Goal: Task Accomplishment & Management: Complete application form

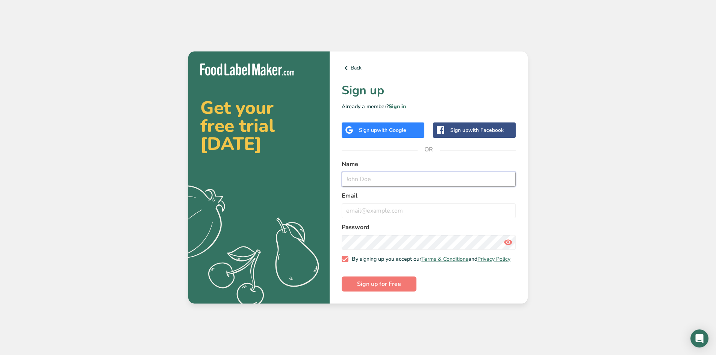
click at [381, 178] on input "text" at bounding box center [429, 179] width 174 height 15
click at [382, 123] on div "Sign up with Google" at bounding box center [383, 130] width 83 height 15
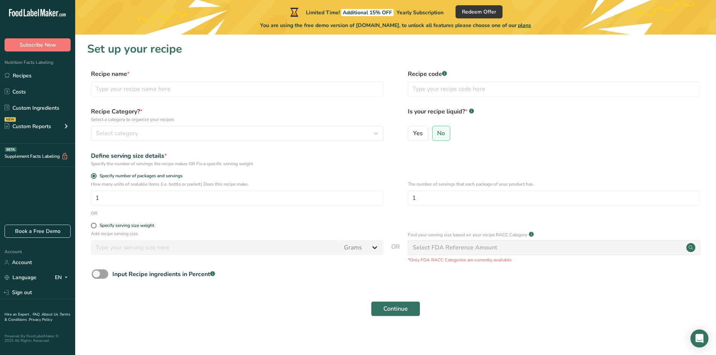
click at [133, 296] on form "Recipe name * Recipe code .a-a{fill:#347362;}.b-a{fill:#fff;} Recipe Category? …" at bounding box center [395, 196] width 617 height 252
click at [92, 226] on span at bounding box center [94, 226] width 6 height 6
click at [92, 226] on input "Specify serving size weight" at bounding box center [93, 225] width 5 height 5
radio input "true"
radio input "false"
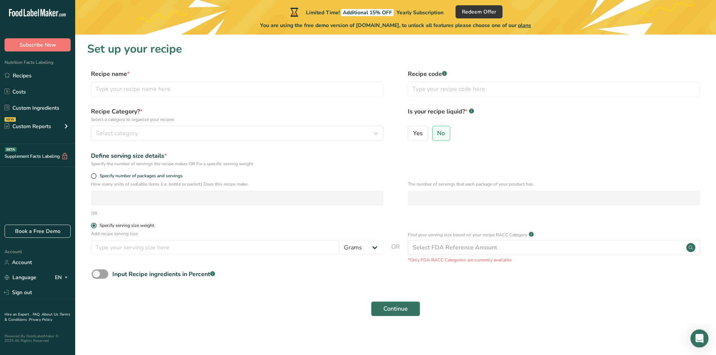
click at [92, 226] on span at bounding box center [94, 226] width 6 height 6
click at [92, 226] on input "Specify serving size weight" at bounding box center [93, 225] width 5 height 5
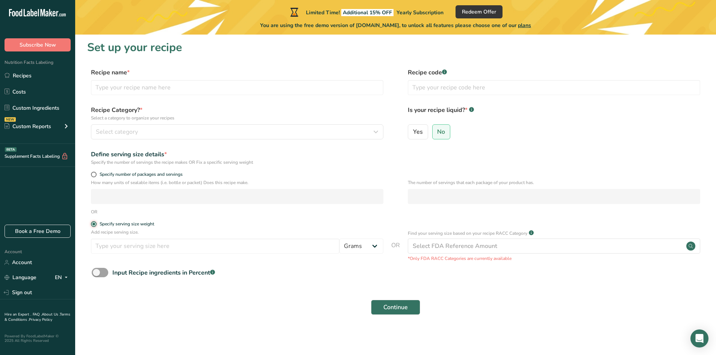
scroll to position [2, 0]
click at [147, 247] on input "number" at bounding box center [215, 245] width 249 height 15
click at [91, 173] on span at bounding box center [94, 174] width 6 height 6
click at [91, 173] on input "Specify number of packages and servings" at bounding box center [93, 174] width 5 height 5
radio input "true"
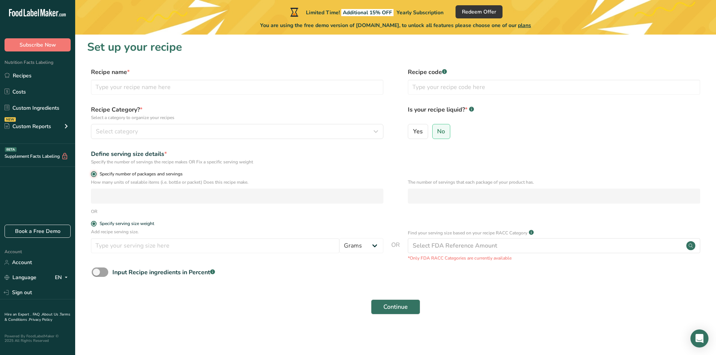
radio input "false"
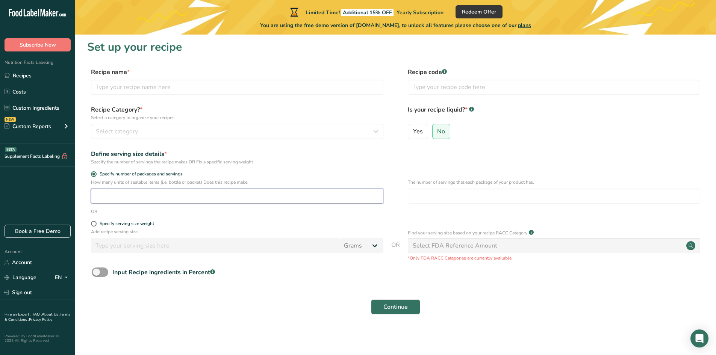
click at [111, 196] on input "number" at bounding box center [237, 196] width 293 height 15
type input "8"
click at [96, 223] on span at bounding box center [94, 224] width 6 height 6
click at [96, 223] on input "Specify serving size weight" at bounding box center [93, 223] width 5 height 5
radio input "true"
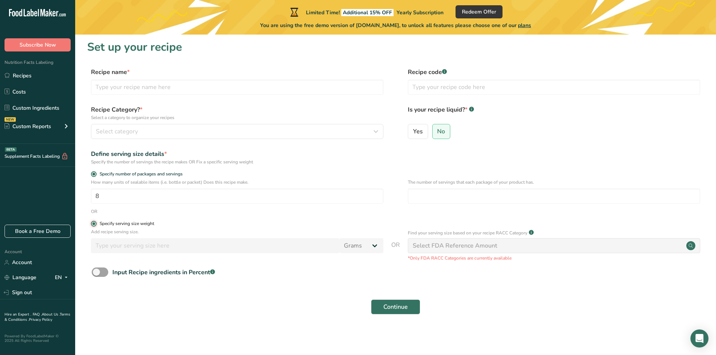
radio input "false"
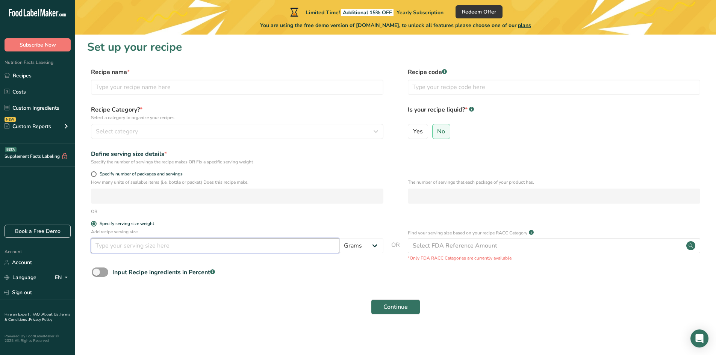
click at [122, 241] on input "number" at bounding box center [215, 245] width 249 height 15
drag, startPoint x: 122, startPoint y: 241, endPoint x: 74, endPoint y: 238, distance: 47.9
click at [75, 238] on div ".a-20{fill:#fff;} Subscribe Now Nutrition Facts Labeling Recipes Costs Custom I…" at bounding box center [358, 176] width 716 height 357
type input "28"
click at [183, 210] on div "OR" at bounding box center [395, 211] width 617 height 7
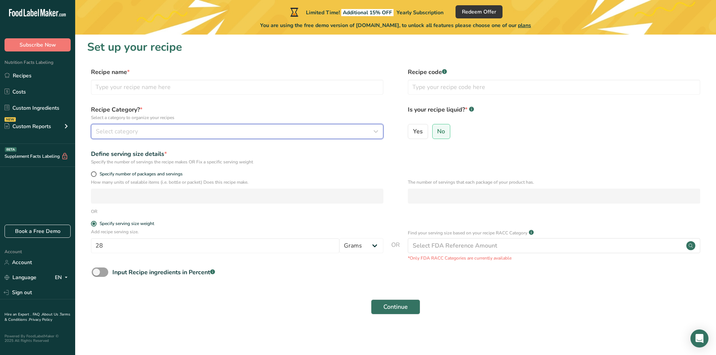
click at [135, 127] on span "Select category" at bounding box center [117, 131] width 42 height 9
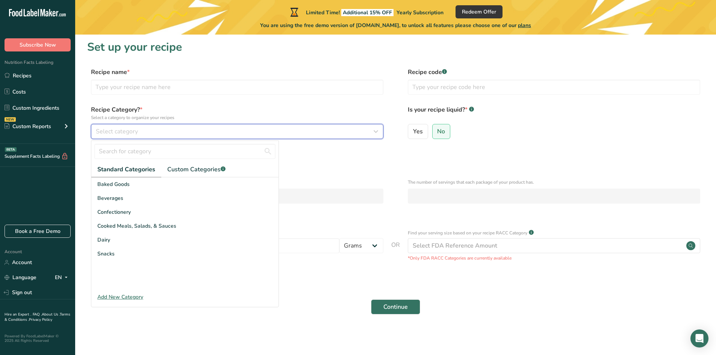
click at [135, 127] on span "Select category" at bounding box center [117, 131] width 42 height 9
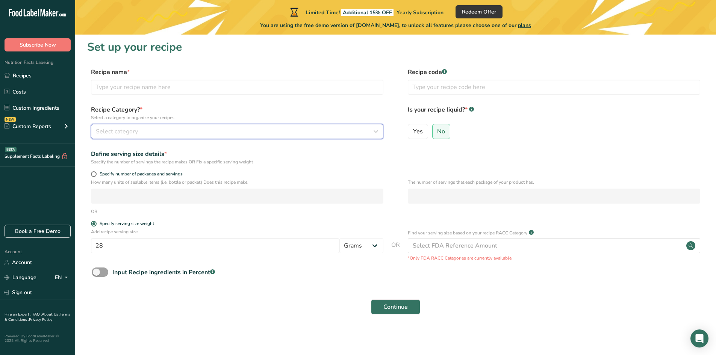
click at [135, 127] on span "Select category" at bounding box center [117, 131] width 42 height 9
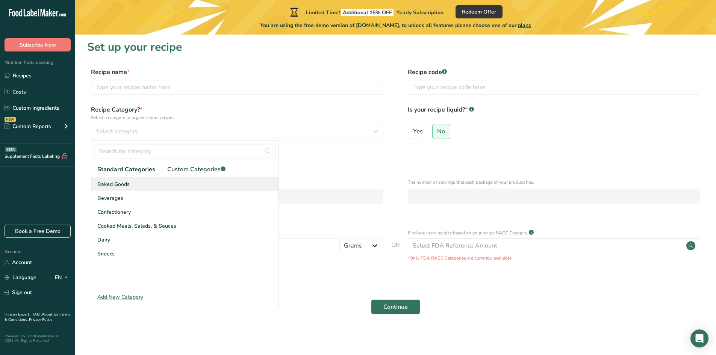
click at [115, 188] on span "Baked Goods" at bounding box center [113, 184] width 32 height 8
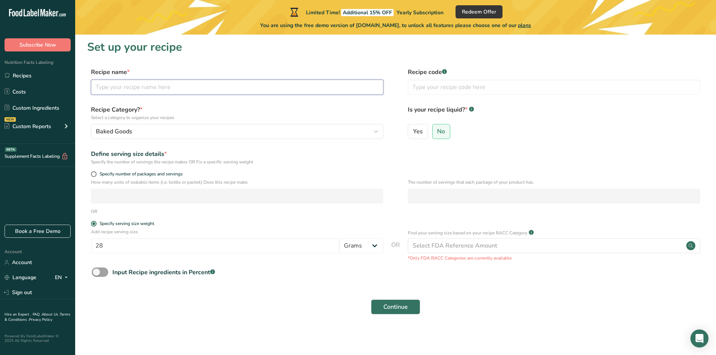
click at [156, 85] on input "text" at bounding box center [237, 87] width 293 height 15
type input "B"
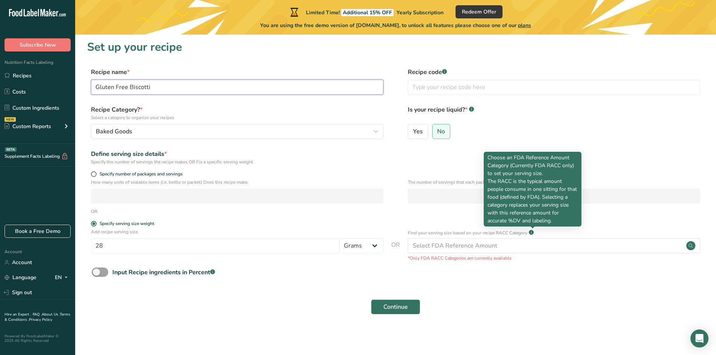
type input "Gluten Free Biscotti"
click at [534, 233] on rect at bounding box center [531, 232] width 5 height 5
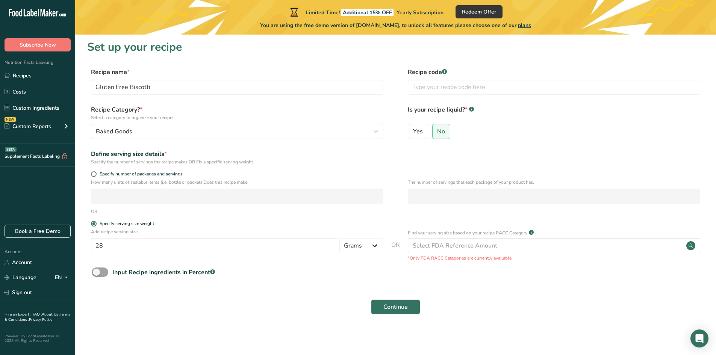
click at [534, 233] on rect at bounding box center [531, 232] width 5 height 5
drag, startPoint x: 428, startPoint y: 234, endPoint x: 477, endPoint y: 235, distance: 48.5
click at [477, 235] on p "Find your serving size based on your recipe RACC Category" at bounding box center [468, 233] width 120 height 7
click at [528, 245] on div "Select FDA Reference Amount" at bounding box center [554, 245] width 293 height 15
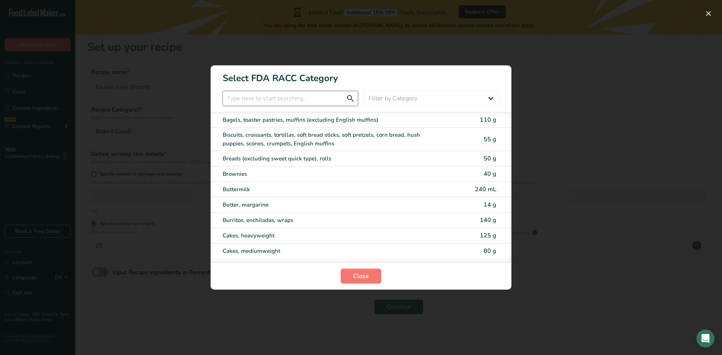
click at [302, 97] on input "RACC Category Selection Modal" at bounding box center [290, 98] width 135 height 15
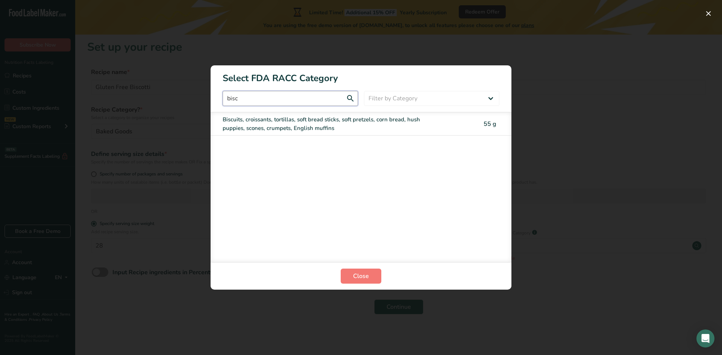
type input "bisc"
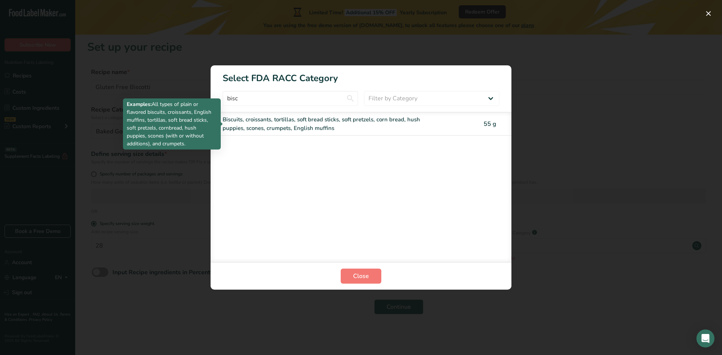
click at [306, 122] on div "Biscuits, croissants, tortillas, soft bread sticks, soft pretzels, corn bread, …" at bounding box center [330, 123] width 214 height 17
type input "55"
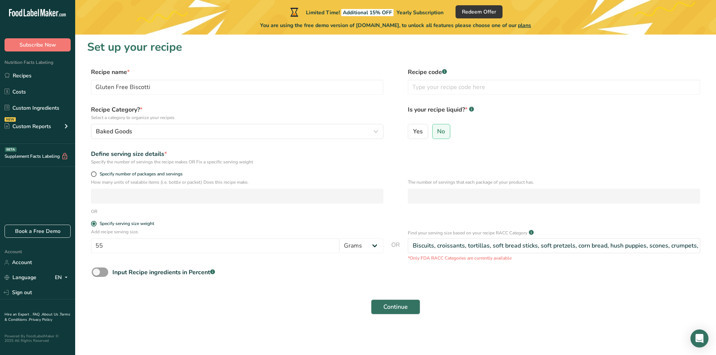
drag, startPoint x: 413, startPoint y: 244, endPoint x: 722, endPoint y: 246, distance: 308.7
click at [716, 246] on html ".a-20{fill:#fff;} Subscribe Now Nutrition Facts Labeling Recipes Costs Custom I…" at bounding box center [358, 176] width 716 height 357
click at [191, 237] on div "Add recipe serving size. 55 Grams kg mg mcg lb oz l mL fl oz tbsp tsp cup qt ga…" at bounding box center [237, 243] width 293 height 29
click at [199, 246] on input "55" at bounding box center [215, 245] width 249 height 15
click at [89, 170] on form "Recipe name * Gluten Free Biscotti Recipe code .a-a{fill:#347362;}.b-a{fill:#ff…" at bounding box center [395, 194] width 617 height 252
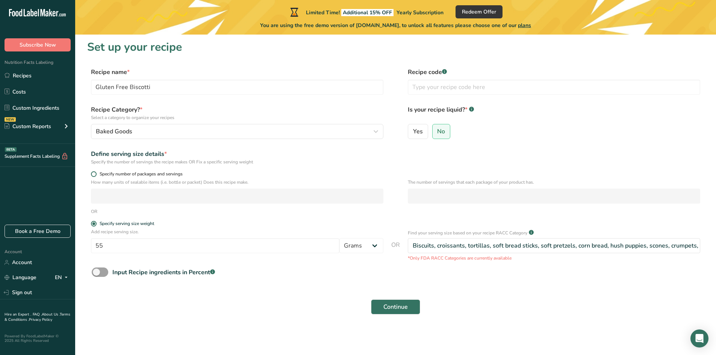
click at [93, 174] on span at bounding box center [94, 174] width 6 height 6
click at [93, 174] on input "Specify number of packages and servings" at bounding box center [93, 174] width 5 height 5
radio input "true"
radio input "false"
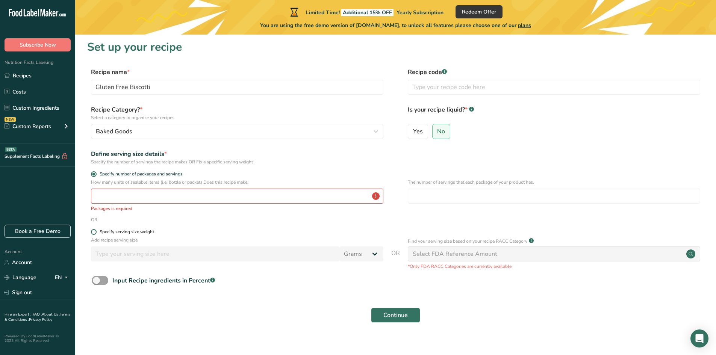
click at [97, 231] on span "Specify serving size weight" at bounding box center [126, 232] width 58 height 6
click at [96, 231] on input "Specify serving size weight" at bounding box center [93, 232] width 5 height 5
radio input "true"
radio input "false"
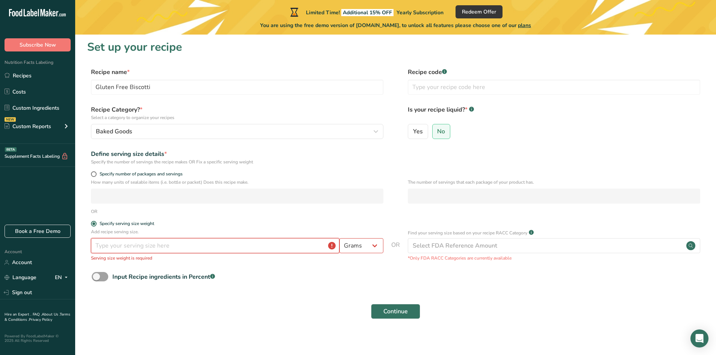
click at [114, 249] on input "number" at bounding box center [215, 245] width 249 height 15
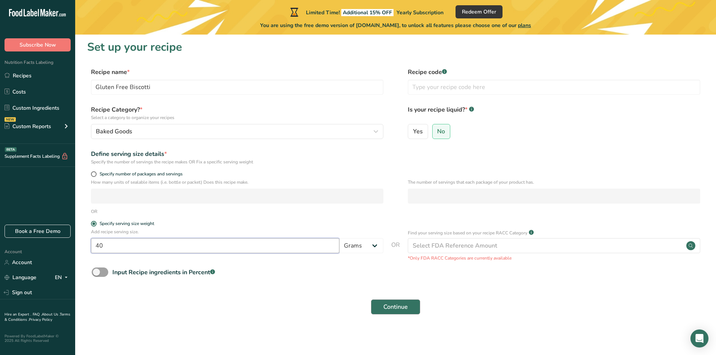
type input "40"
click at [406, 307] on span "Continue" at bounding box center [396, 307] width 24 height 9
click at [395, 315] on div "Continue" at bounding box center [395, 307] width 617 height 24
click at [397, 308] on span "Continue" at bounding box center [396, 307] width 24 height 9
click at [28, 79] on link "Recipes" at bounding box center [37, 75] width 75 height 14
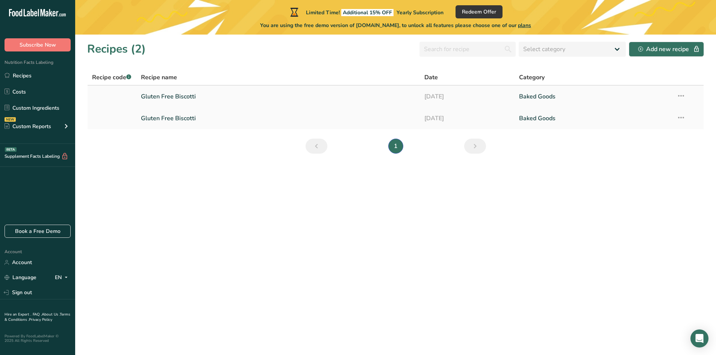
click at [176, 97] on link "Gluten Free Biscotti" at bounding box center [278, 97] width 275 height 16
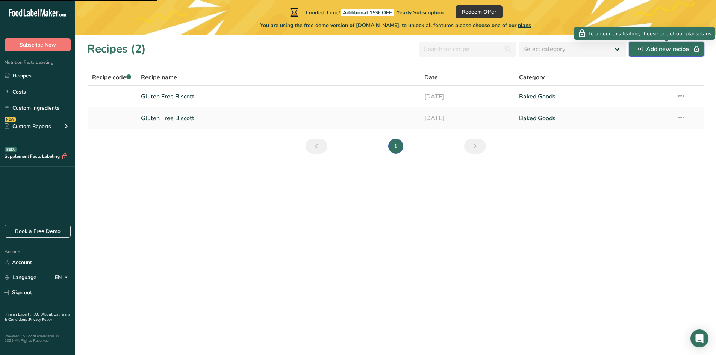
click at [684, 53] on div "Add new recipe" at bounding box center [666, 49] width 56 height 9
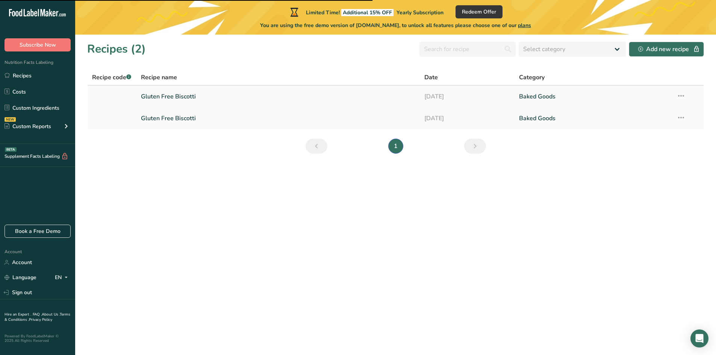
click at [485, 99] on link "[DATE]" at bounding box center [468, 97] width 86 height 16
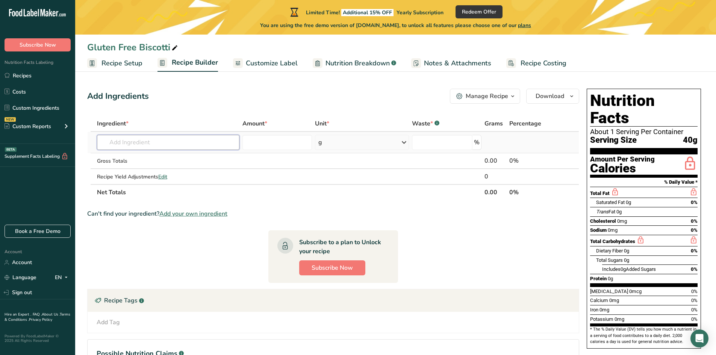
click at [202, 143] on input "text" at bounding box center [168, 142] width 143 height 15
click at [267, 143] on input "number" at bounding box center [278, 142] width 70 height 15
click at [343, 143] on div "g" at bounding box center [362, 142] width 94 height 15
click at [337, 203] on div "See more" at bounding box center [351, 202] width 63 height 8
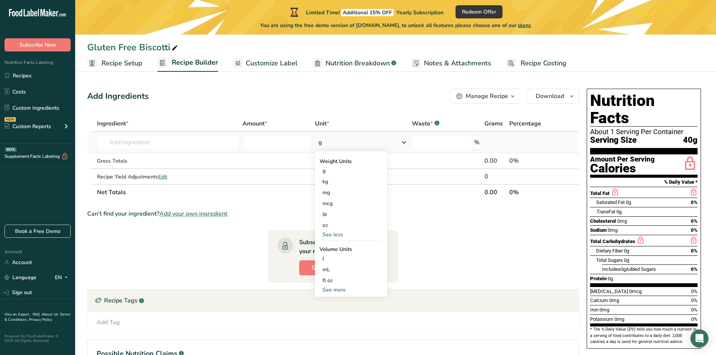
click at [338, 291] on div "See more" at bounding box center [351, 290] width 63 height 8
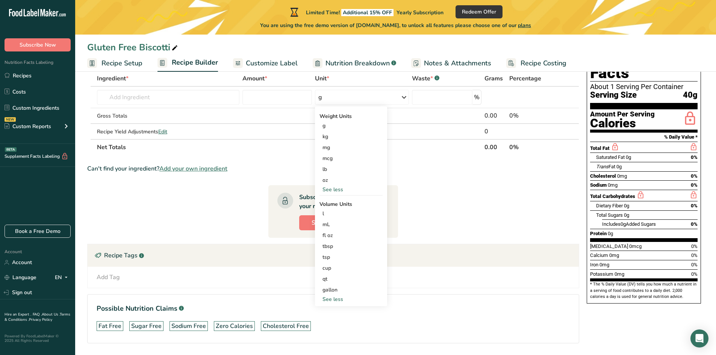
scroll to position [32, 0]
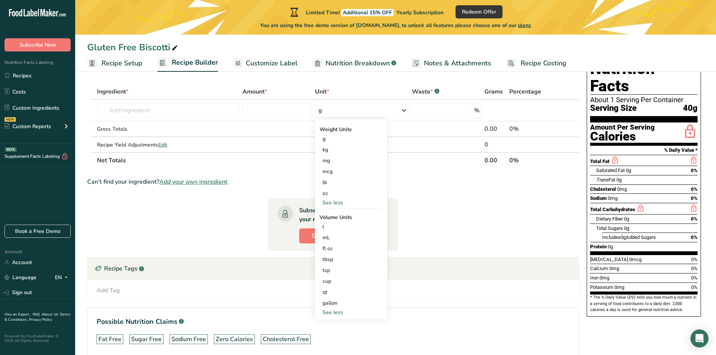
click at [236, 202] on section "Ingredient * Amount * Unit * Waste * .a-a{fill:#347362;}.b-a{fill:#fff;} Grams …" at bounding box center [333, 226] width 492 height 285
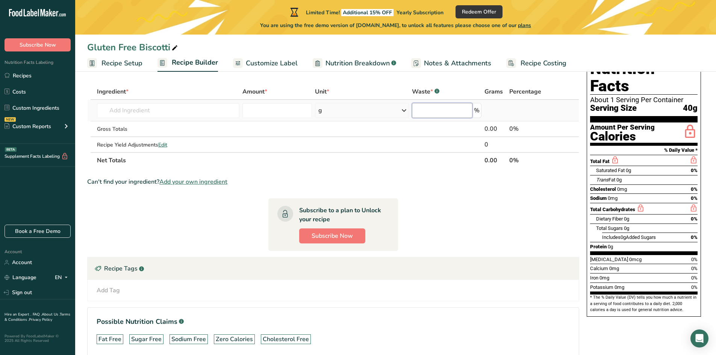
click at [460, 112] on input "number" at bounding box center [442, 110] width 61 height 15
click at [261, 112] on input "number" at bounding box center [278, 110] width 70 height 15
click at [182, 227] on section "Ingredient * Amount * Unit * Waste * .a-a{fill:#347362;}.b-a{fill:#fff;} Grams …" at bounding box center [333, 226] width 492 height 285
click at [274, 180] on div "Can't find your ingredient? Add your own ingredient" at bounding box center [333, 181] width 492 height 9
